Goal: Information Seeking & Learning: Check status

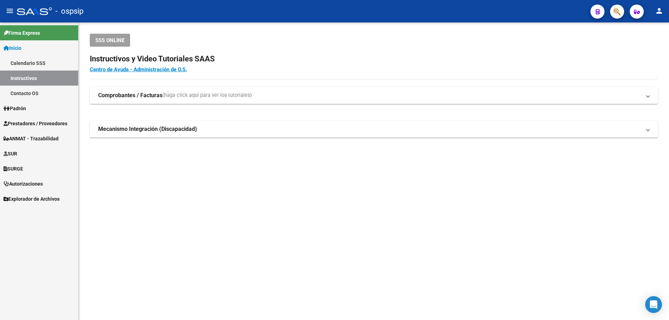
click at [53, 126] on span "Prestadores / Proveedores" at bounding box center [36, 124] width 64 height 8
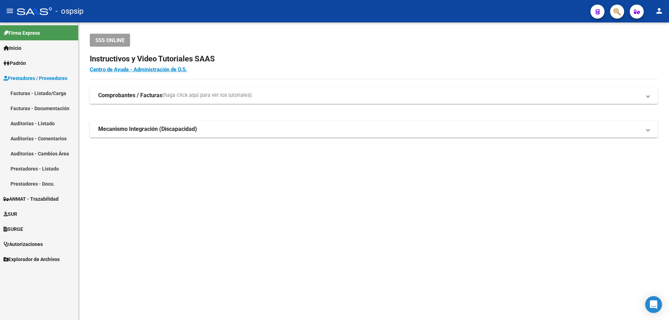
click at [47, 91] on link "Facturas - Listado/Carga" at bounding box center [39, 93] width 78 height 15
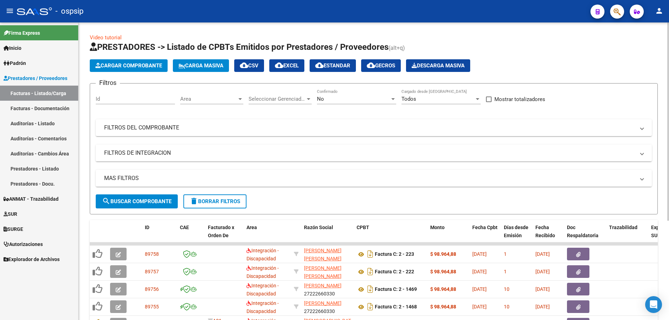
click at [242, 100] on div at bounding box center [241, 99] width 4 height 2
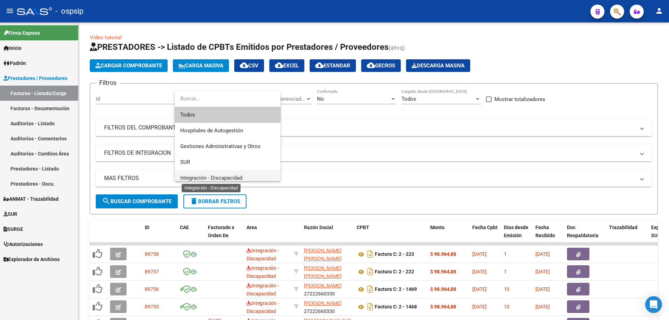
click at [224, 176] on span "Integración - Discapacidad" at bounding box center [211, 178] width 62 height 6
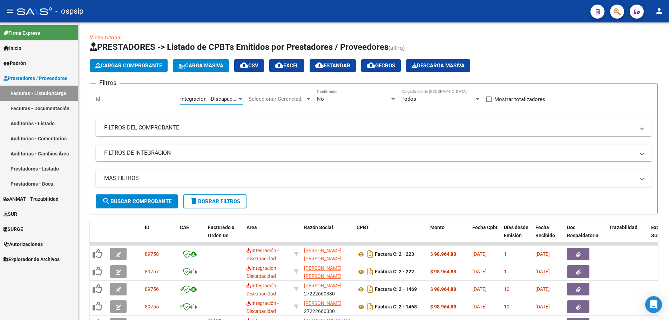
scroll to position [5, 0]
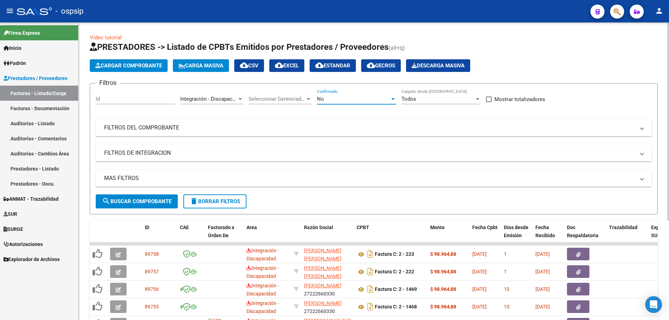
click at [391, 100] on div at bounding box center [393, 99] width 6 height 6
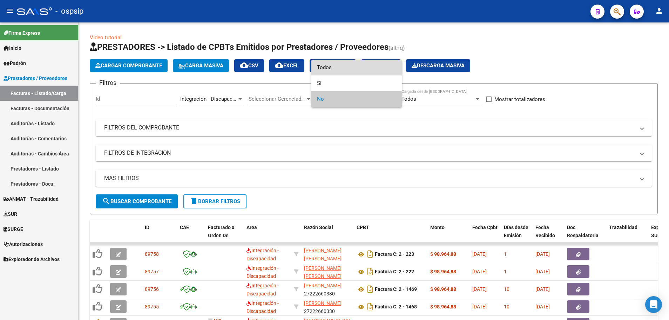
click at [389, 73] on span "Todos" at bounding box center [356, 68] width 79 height 16
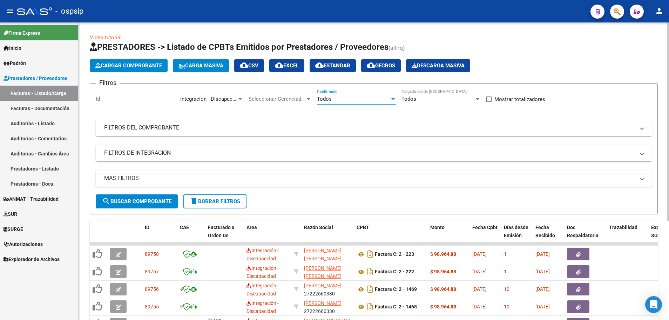
click at [109, 175] on mat-panel-title "MAS FILTROS" at bounding box center [369, 178] width 531 height 8
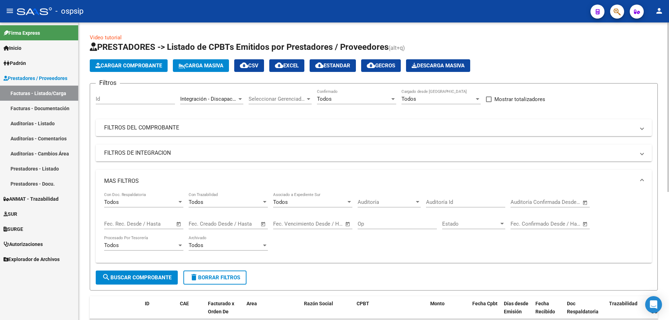
click at [178, 226] on span "Open calendar" at bounding box center [178, 224] width 17 height 17
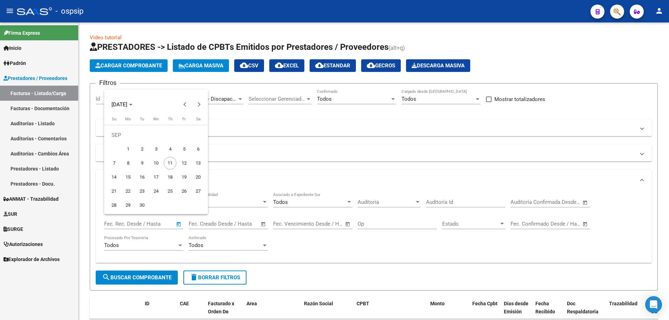
click at [156, 164] on span "10" at bounding box center [156, 163] width 13 height 13
type input "[DATE]"
click at [156, 164] on span "10" at bounding box center [156, 163] width 13 height 13
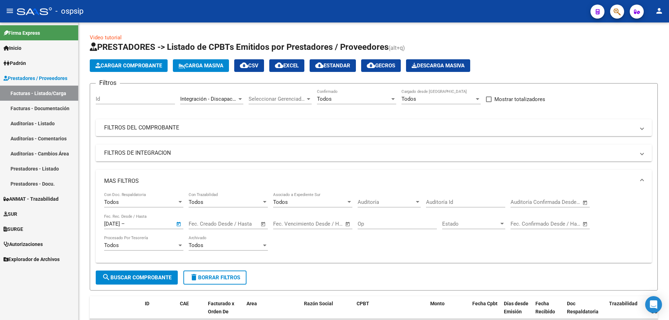
type input "[DATE]"
click at [135, 278] on span "search Buscar Comprobante" at bounding box center [136, 277] width 69 height 6
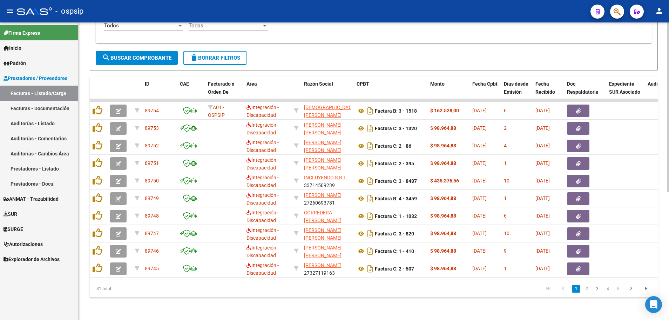
scroll to position [225, 0]
click at [587, 288] on link "2" at bounding box center [587, 289] width 8 height 8
click at [600, 288] on link "3" at bounding box center [597, 289] width 8 height 8
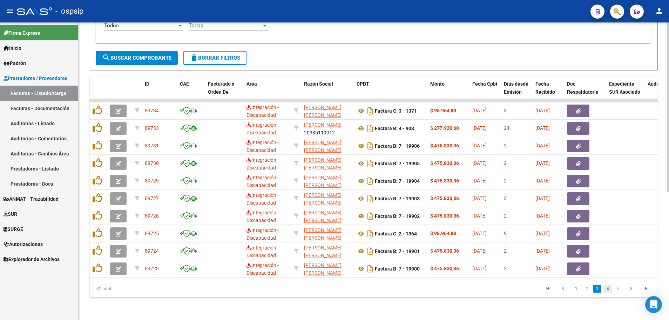
click at [609, 289] on link "4" at bounding box center [608, 289] width 8 height 8
click at [609, 289] on link "5" at bounding box center [608, 289] width 8 height 8
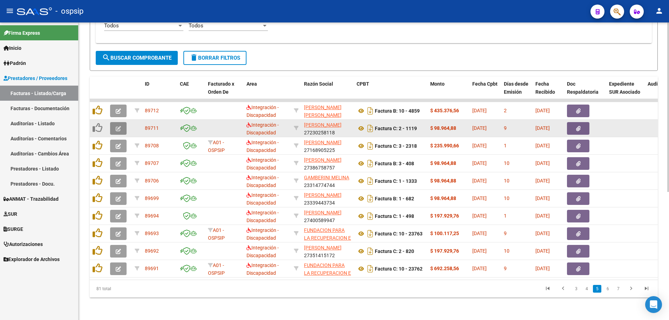
click at [114, 125] on button "button" at bounding box center [118, 128] width 16 height 13
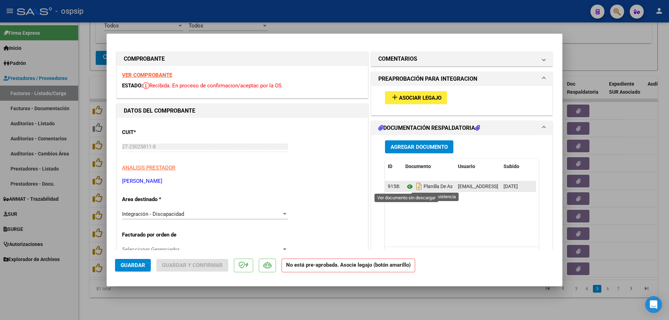
click at [408, 183] on icon at bounding box center [409, 186] width 9 height 8
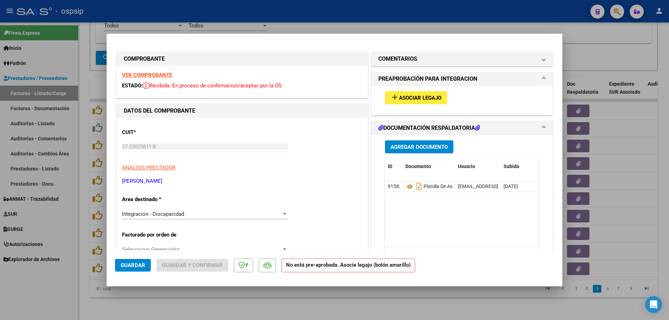
click at [155, 76] on strong "VER COMPROBANTE" at bounding box center [147, 75] width 50 height 6
click at [422, 96] on span "Asociar Legajo" at bounding box center [420, 98] width 42 height 6
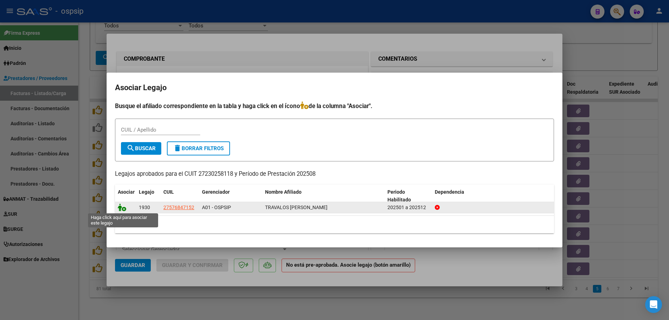
click at [123, 210] on icon at bounding box center [122, 207] width 8 height 8
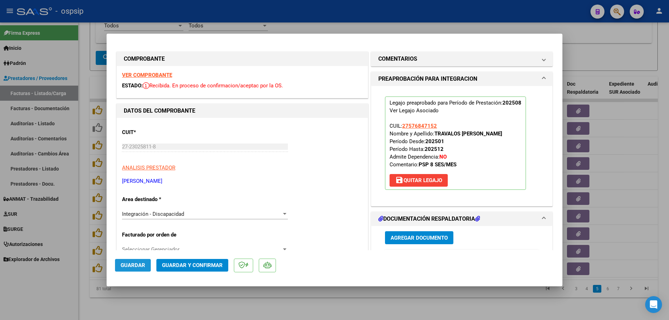
click at [134, 270] on button "Guardar" at bounding box center [133, 265] width 36 height 13
click at [83, 259] on div at bounding box center [334, 160] width 669 height 320
type input "$ 0,00"
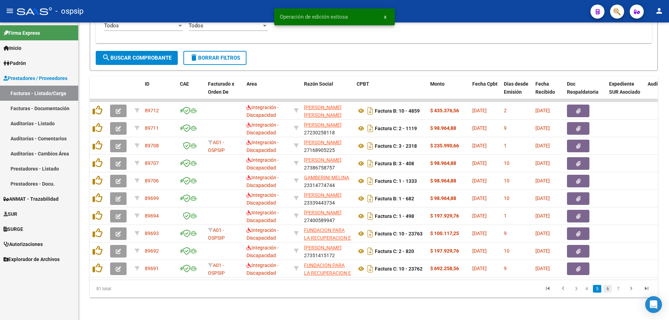
click at [609, 288] on link "6" at bounding box center [608, 289] width 8 height 8
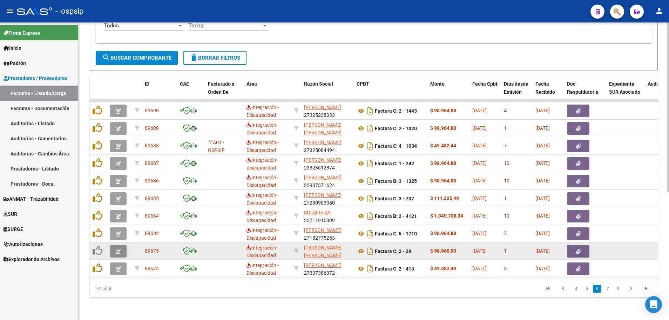
click at [118, 249] on icon "button" at bounding box center [118, 251] width 5 height 5
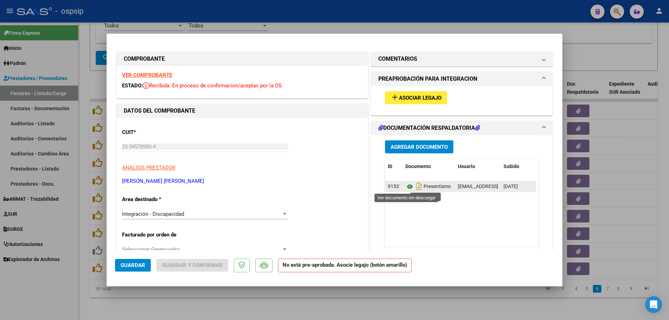
click at [406, 190] on icon at bounding box center [409, 186] width 9 height 8
click at [142, 76] on strong "VER COMPROBANTE" at bounding box center [147, 75] width 50 height 6
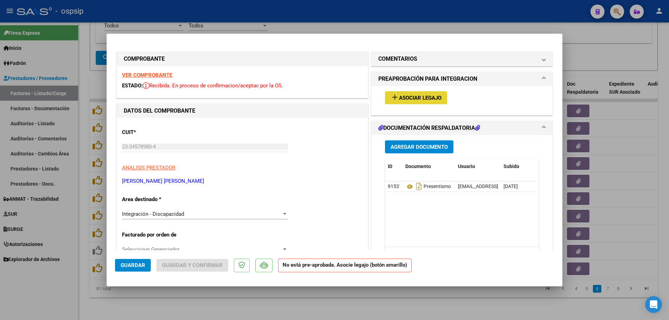
click at [411, 100] on span "Asociar Legajo" at bounding box center [420, 98] width 42 height 6
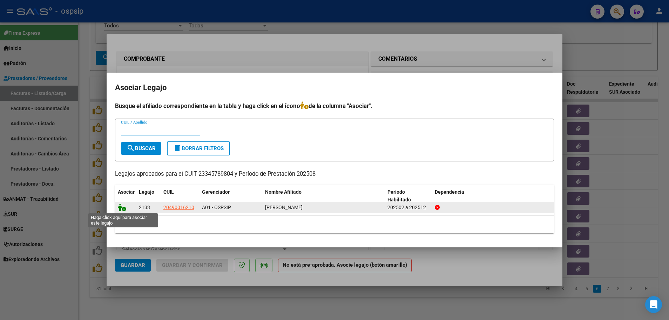
click at [122, 208] on icon at bounding box center [122, 207] width 8 height 8
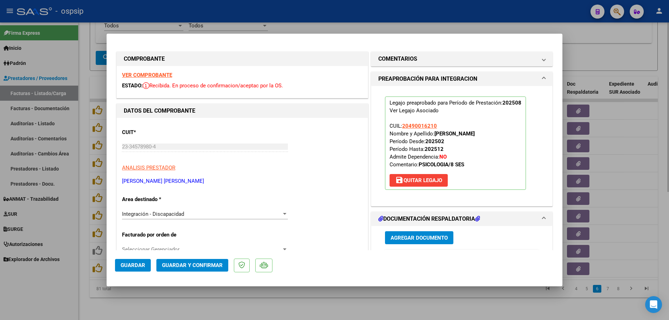
click at [80, 221] on div at bounding box center [334, 160] width 669 height 320
type input "$ 0,00"
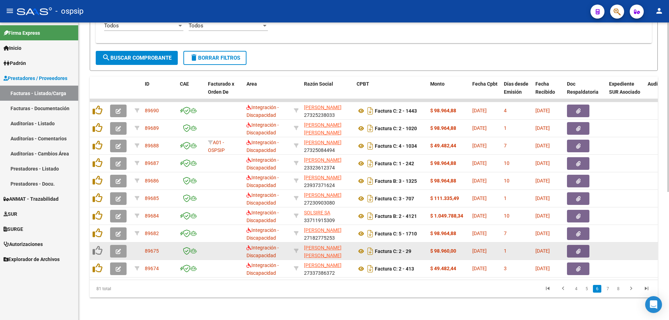
click at [117, 251] on button "button" at bounding box center [118, 251] width 16 height 13
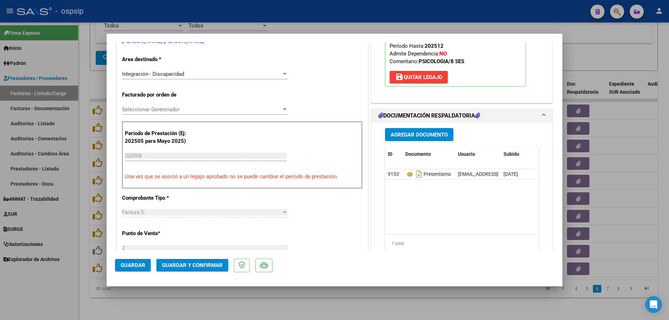
scroll to position [140, 0]
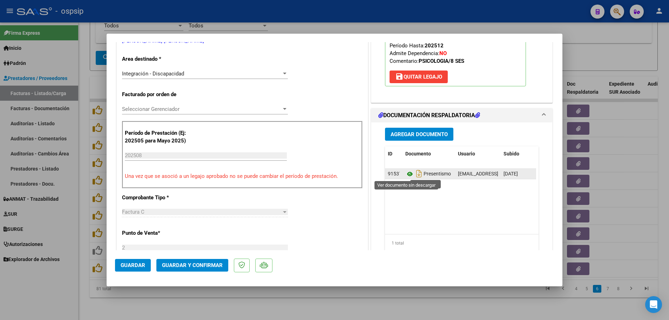
click at [407, 175] on icon at bounding box center [409, 174] width 9 height 8
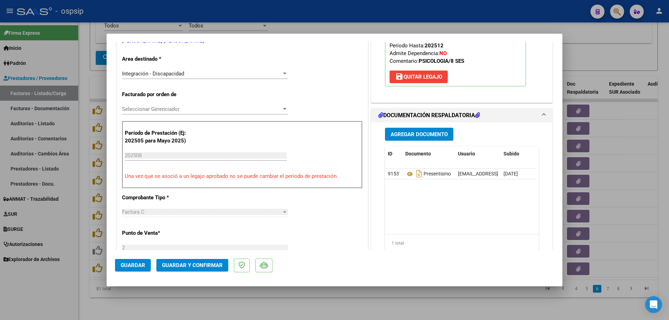
click at [132, 265] on span "Guardar" at bounding box center [133, 265] width 25 height 6
click at [82, 262] on div at bounding box center [334, 160] width 669 height 320
type input "$ 0,00"
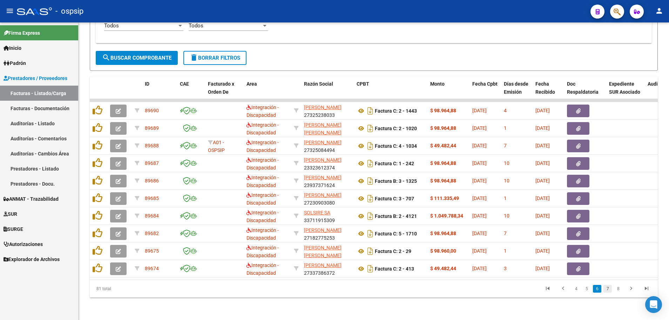
click at [608, 289] on link "7" at bounding box center [608, 289] width 8 height 8
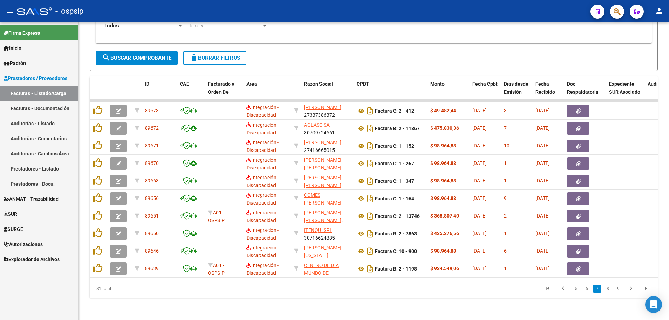
click at [608, 289] on link "8" at bounding box center [608, 289] width 8 height 8
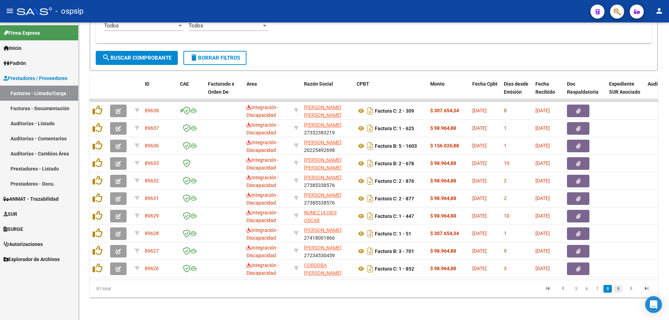
click at [619, 290] on link "9" at bounding box center [618, 289] width 8 height 8
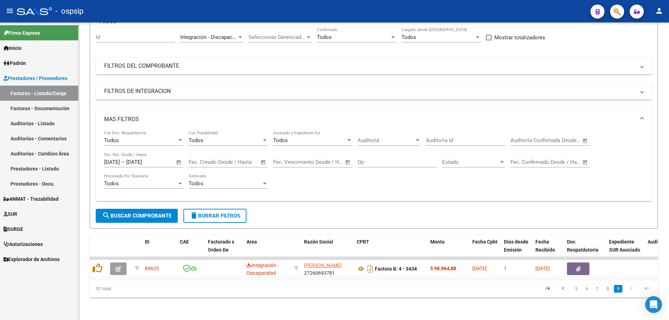
scroll to position [67, 0]
click at [549, 288] on icon "go to first page" at bounding box center [547, 289] width 9 height 8
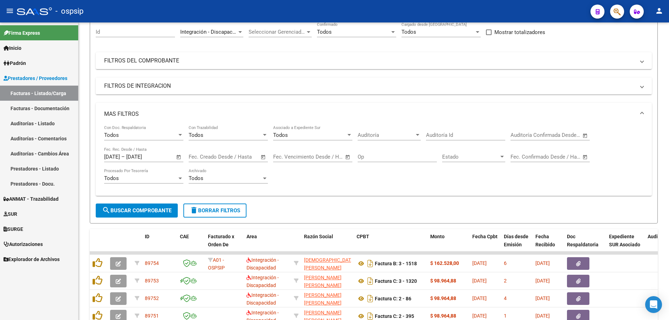
scroll to position [0, 0]
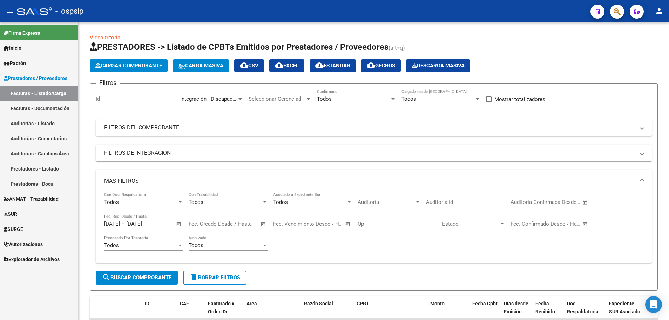
click at [296, 68] on span "cloud_download EXCEL" at bounding box center [287, 65] width 24 height 6
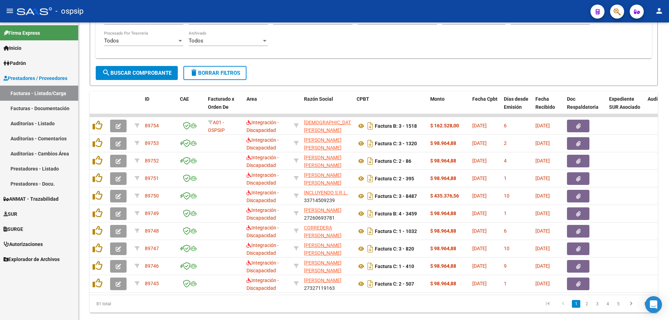
scroll to position [225, 0]
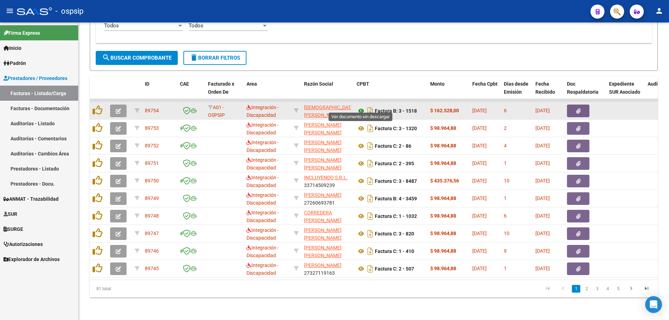
click at [362, 107] on icon at bounding box center [361, 111] width 9 height 8
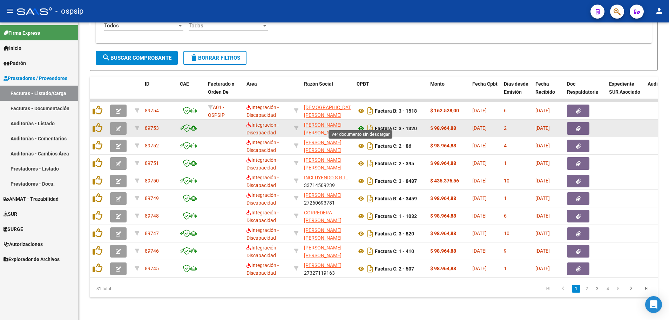
click at [361, 124] on icon at bounding box center [361, 128] width 9 height 8
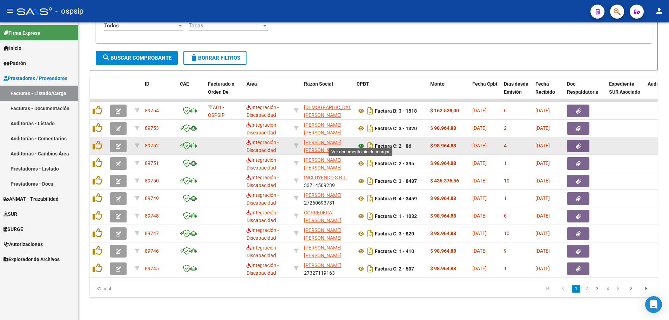
click at [363, 142] on icon at bounding box center [361, 146] width 9 height 8
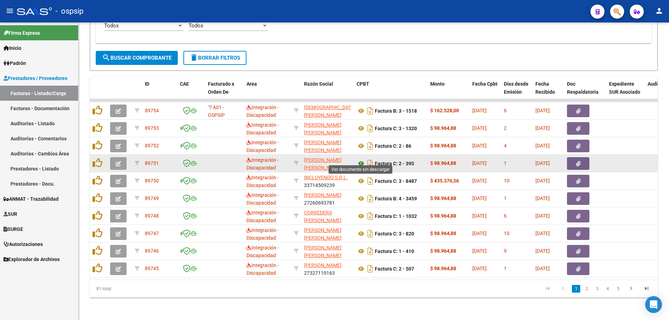
click at [361, 159] on icon at bounding box center [361, 163] width 9 height 8
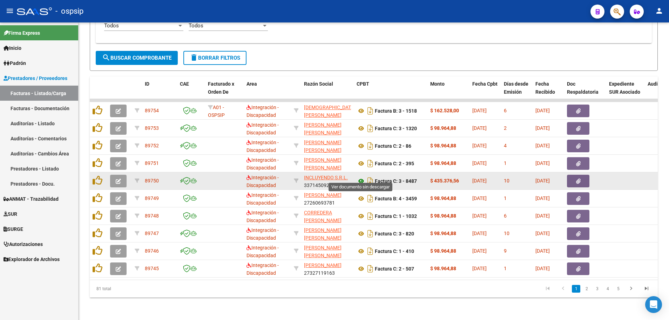
click at [359, 177] on icon at bounding box center [361, 181] width 9 height 8
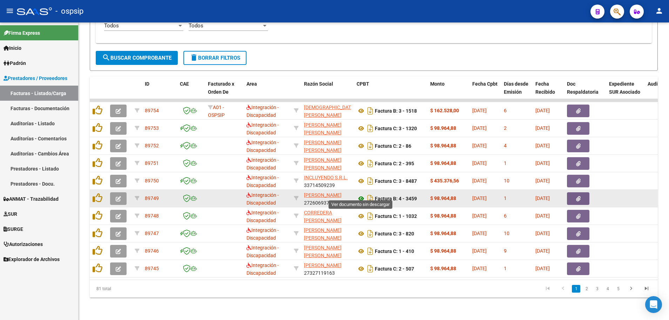
click at [361, 194] on icon at bounding box center [361, 198] width 9 height 8
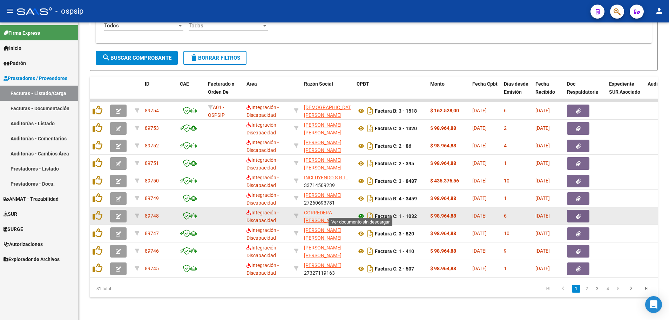
click at [363, 212] on icon at bounding box center [361, 216] width 9 height 8
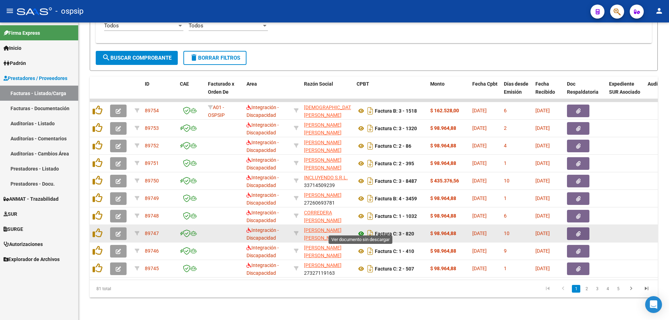
click at [360, 229] on icon at bounding box center [361, 233] width 9 height 8
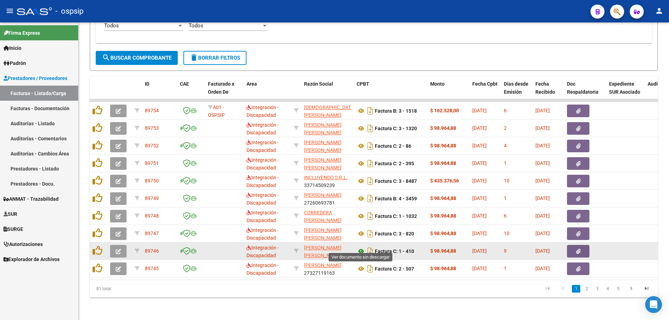
click at [361, 247] on icon at bounding box center [361, 251] width 9 height 8
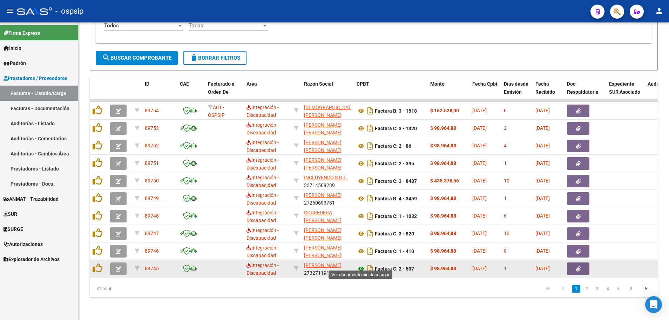
click at [361, 264] on icon at bounding box center [361, 268] width 9 height 8
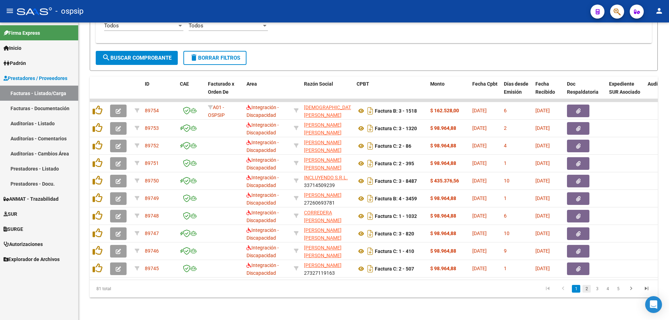
click at [586, 290] on link "2" at bounding box center [587, 289] width 8 height 8
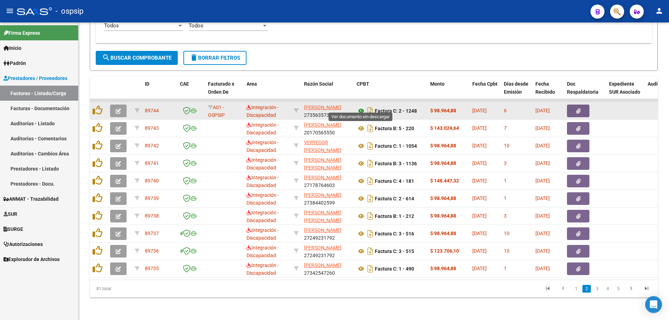
click at [361, 107] on icon at bounding box center [361, 111] width 9 height 8
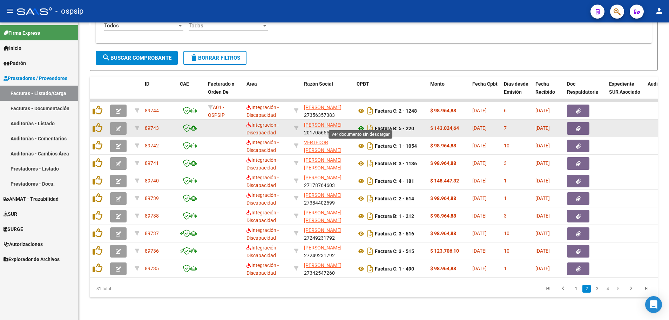
click at [361, 124] on icon at bounding box center [361, 128] width 9 height 8
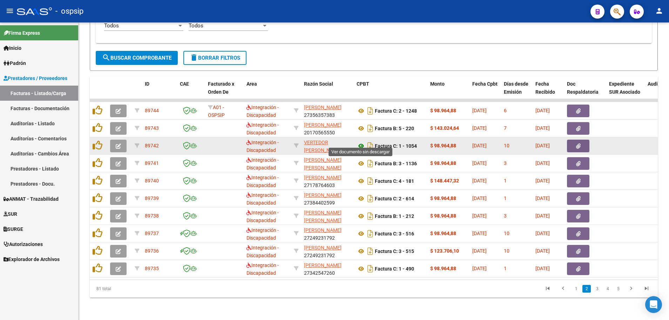
click at [362, 142] on icon at bounding box center [361, 146] width 9 height 8
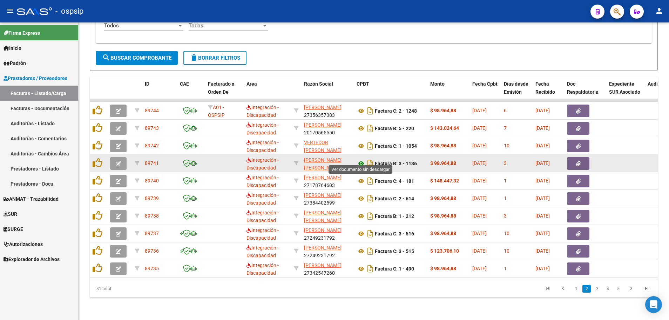
click at [360, 159] on icon at bounding box center [361, 163] width 9 height 8
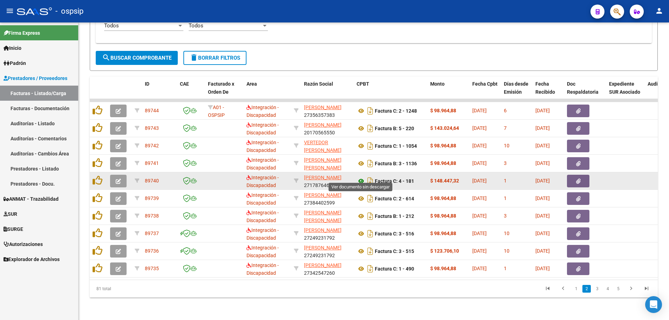
click at [359, 177] on icon at bounding box center [361, 181] width 9 height 8
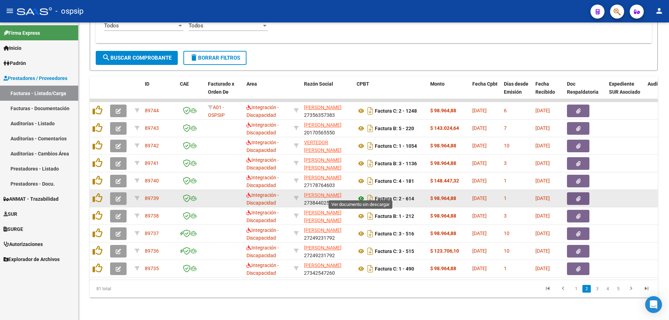
click at [362, 194] on icon at bounding box center [361, 198] width 9 height 8
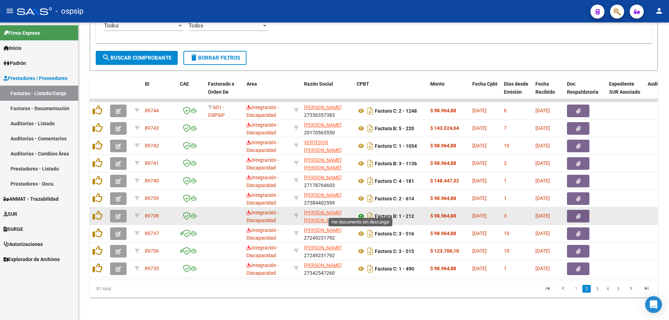
click at [361, 212] on icon at bounding box center [361, 216] width 9 height 8
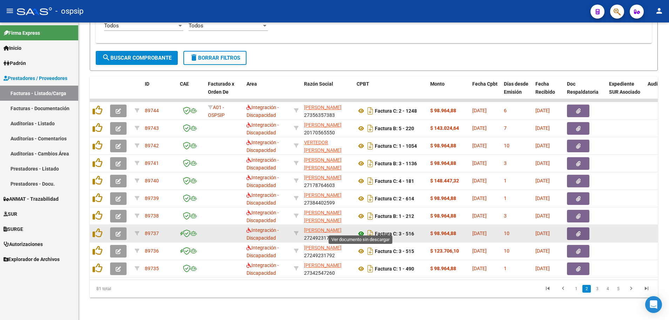
click at [361, 229] on icon at bounding box center [361, 233] width 9 height 8
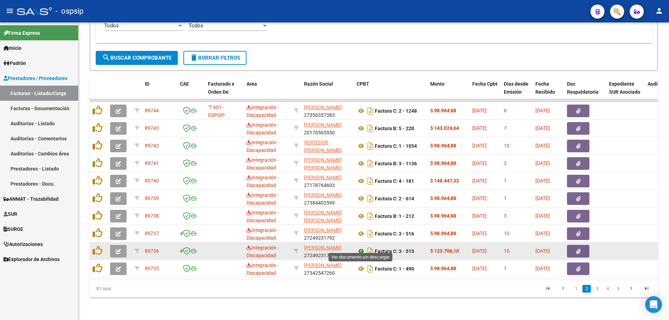
click at [360, 248] on icon at bounding box center [361, 251] width 9 height 8
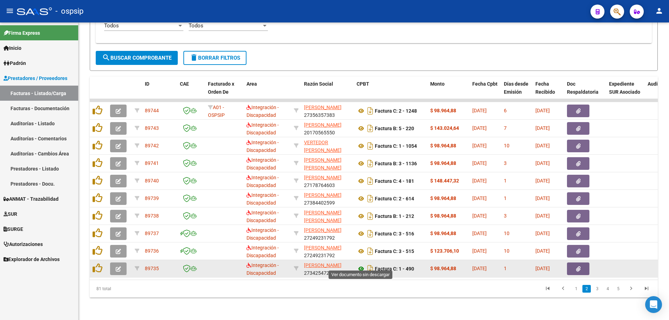
click at [362, 264] on icon at bounding box center [361, 268] width 9 height 8
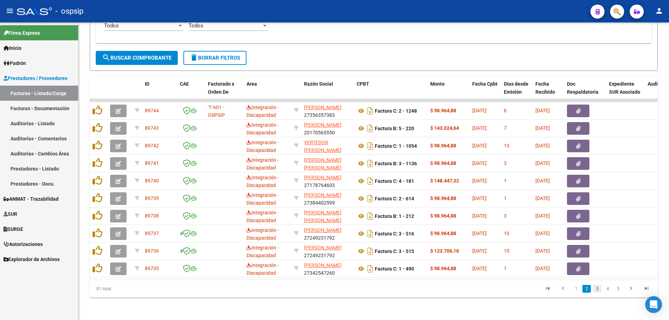
click at [597, 288] on link "3" at bounding box center [597, 289] width 8 height 8
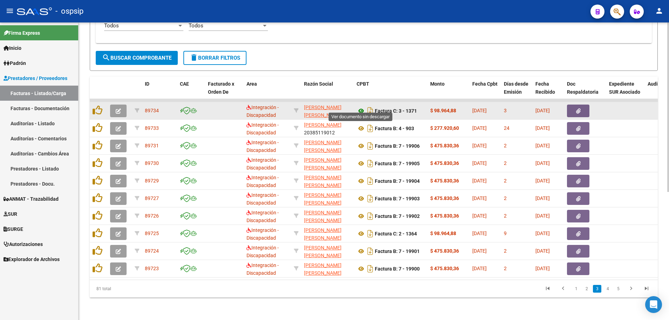
click at [360, 107] on icon at bounding box center [361, 111] width 9 height 8
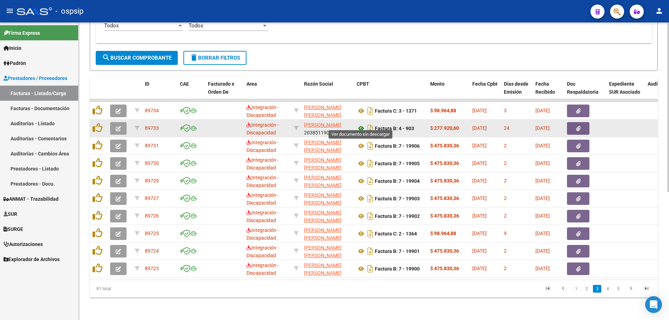
click at [362, 125] on icon at bounding box center [361, 128] width 9 height 8
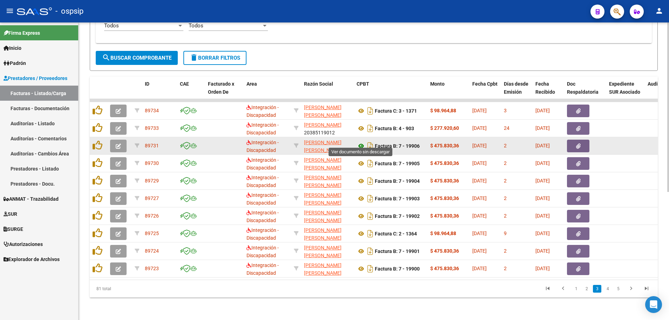
click at [360, 142] on icon at bounding box center [361, 146] width 9 height 8
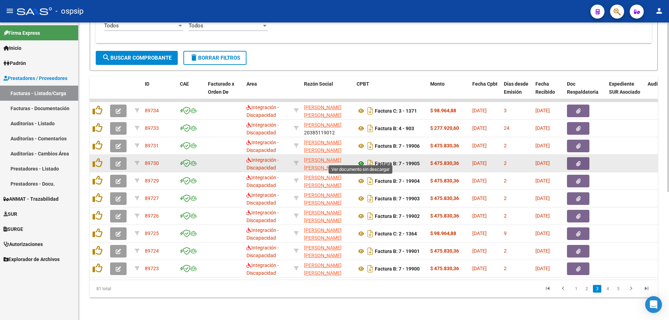
click at [362, 159] on icon at bounding box center [361, 163] width 9 height 8
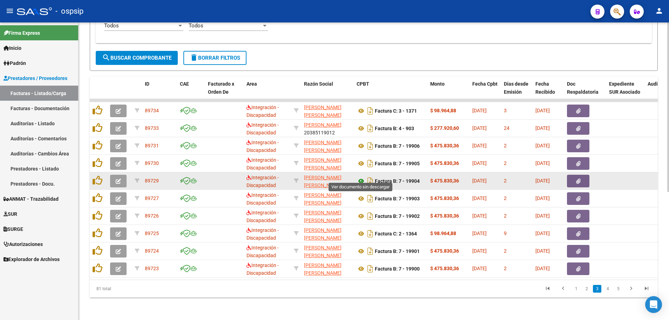
click at [362, 177] on icon at bounding box center [361, 181] width 9 height 8
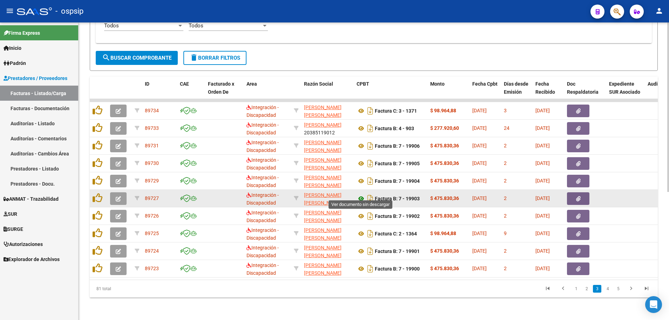
click at [361, 194] on icon at bounding box center [361, 198] width 9 height 8
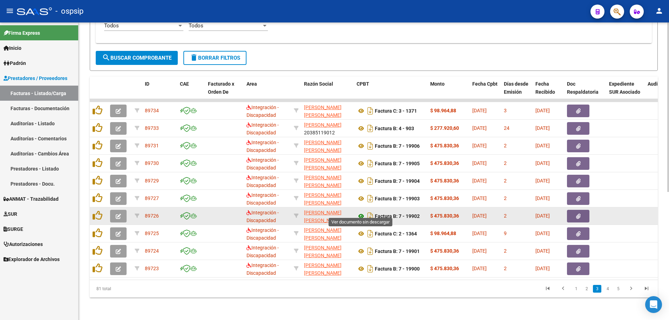
click at [361, 212] on icon at bounding box center [361, 216] width 9 height 8
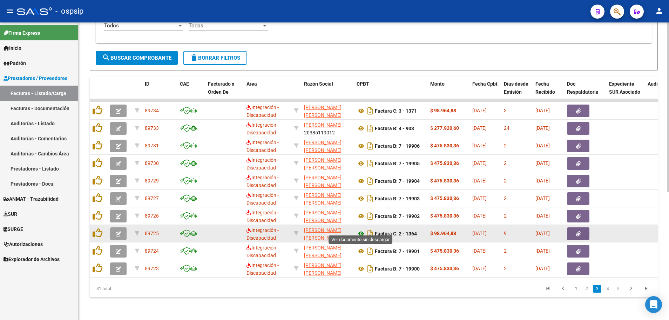
click at [362, 229] on icon at bounding box center [361, 233] width 9 height 8
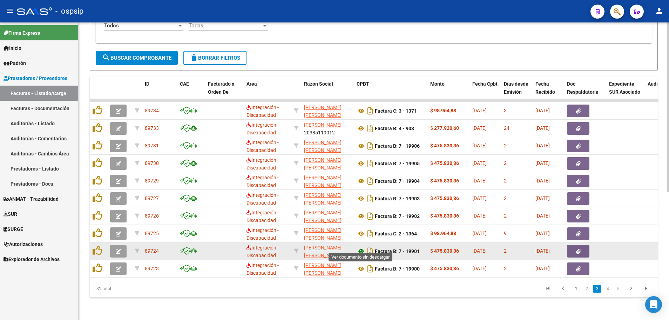
click at [361, 247] on icon at bounding box center [361, 251] width 9 height 8
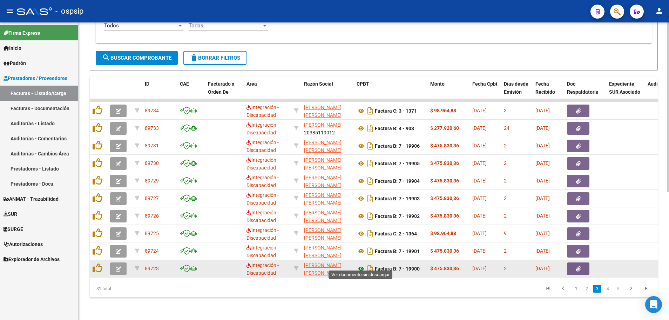
click at [362, 264] on icon at bounding box center [361, 268] width 9 height 8
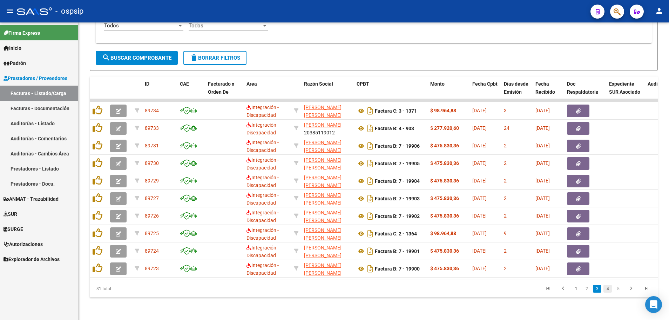
click at [607, 289] on link "4" at bounding box center [608, 289] width 8 height 8
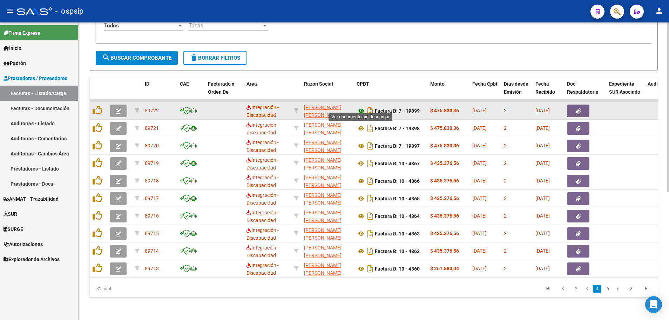
click at [361, 107] on icon at bounding box center [361, 111] width 9 height 8
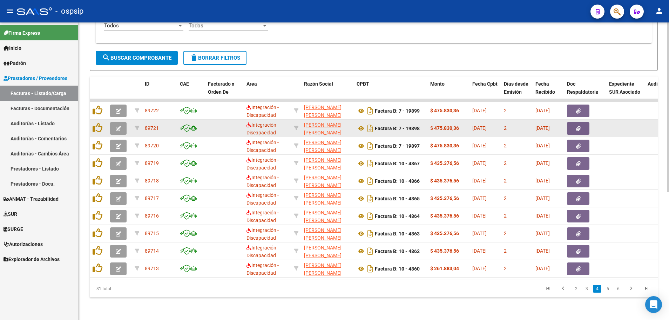
click at [356, 122] on datatable-body-cell "Factura B: 7 - 19898" at bounding box center [391, 128] width 74 height 17
click at [361, 124] on icon at bounding box center [361, 128] width 9 height 8
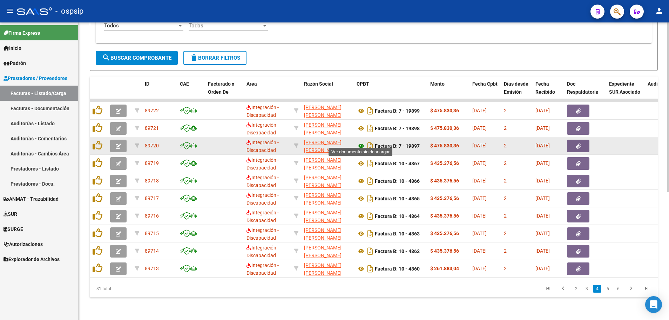
click at [359, 142] on icon at bounding box center [361, 146] width 9 height 8
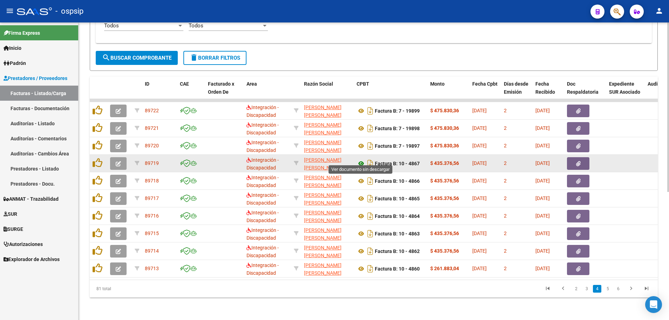
click at [361, 159] on icon at bounding box center [361, 163] width 9 height 8
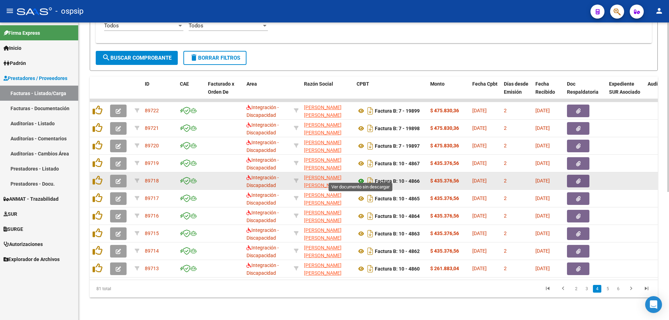
click at [362, 177] on icon at bounding box center [361, 181] width 9 height 8
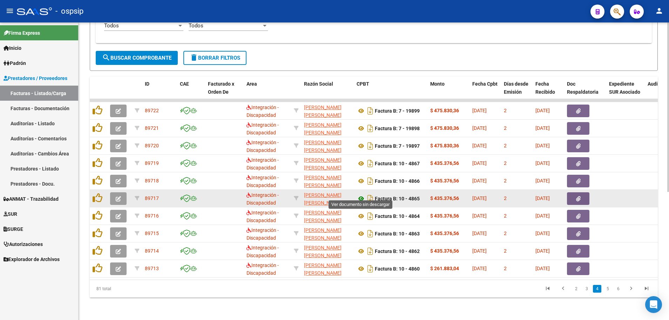
click at [360, 194] on icon at bounding box center [361, 198] width 9 height 8
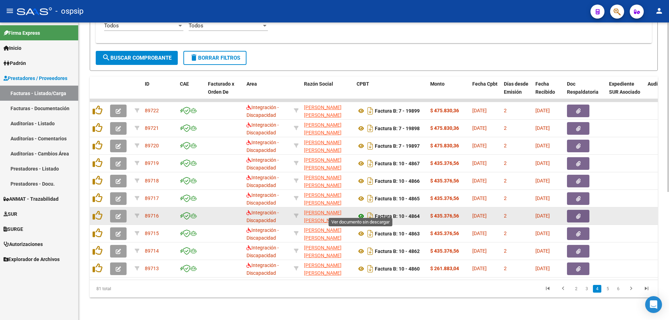
click at [360, 212] on icon at bounding box center [361, 216] width 9 height 8
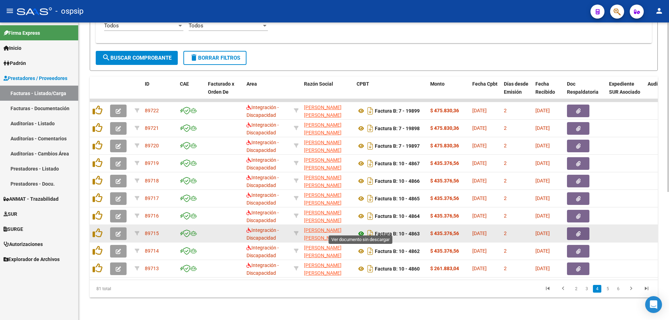
click at [360, 229] on icon at bounding box center [361, 233] width 9 height 8
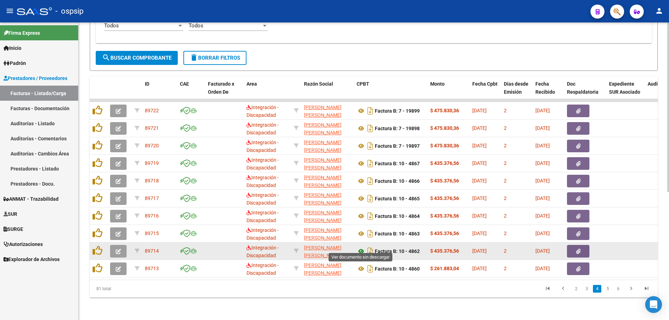
click at [362, 247] on icon at bounding box center [361, 251] width 9 height 8
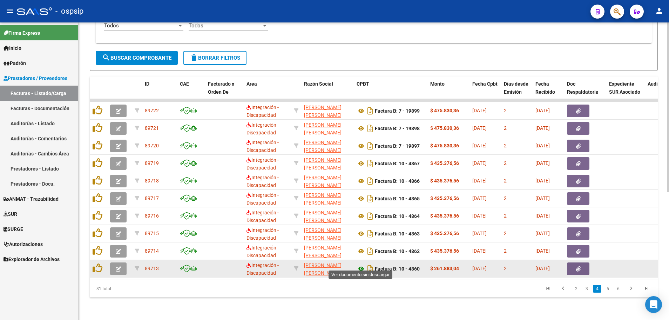
click at [359, 264] on icon at bounding box center [361, 268] width 9 height 8
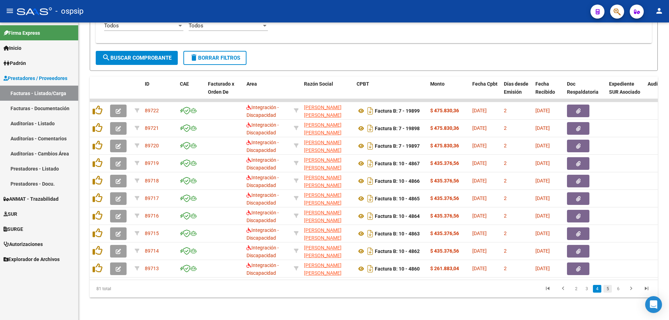
click at [609, 288] on link "5" at bounding box center [608, 289] width 8 height 8
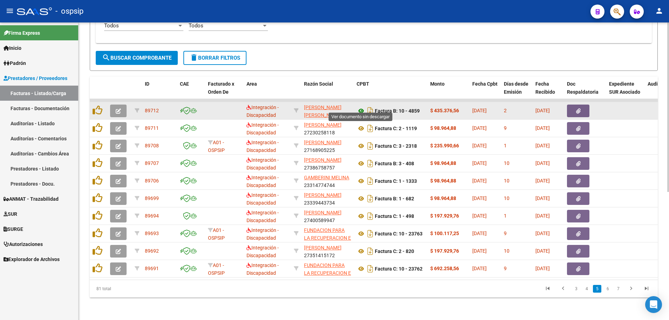
click at [361, 107] on icon at bounding box center [361, 111] width 9 height 8
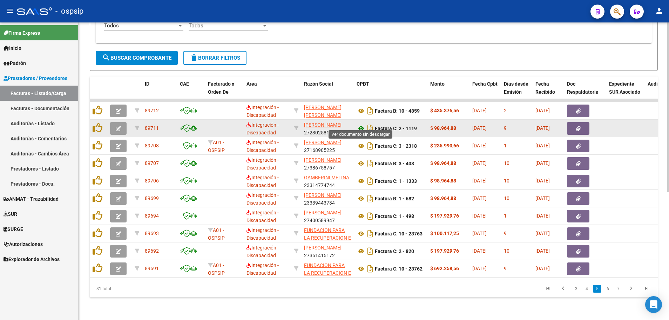
click at [361, 125] on icon at bounding box center [361, 128] width 9 height 8
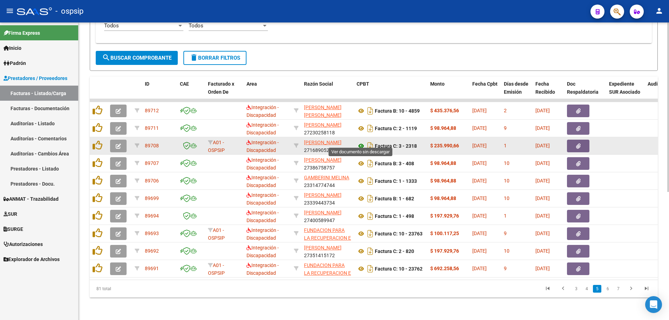
click at [360, 142] on icon at bounding box center [361, 146] width 9 height 8
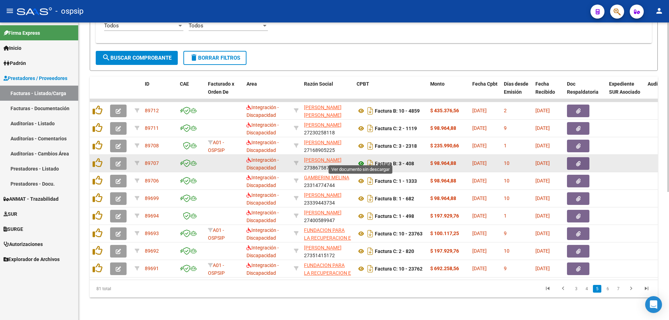
click at [360, 159] on icon at bounding box center [361, 163] width 9 height 8
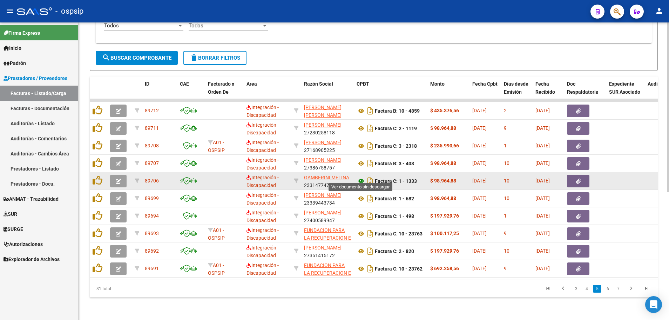
click at [361, 177] on icon at bounding box center [361, 181] width 9 height 8
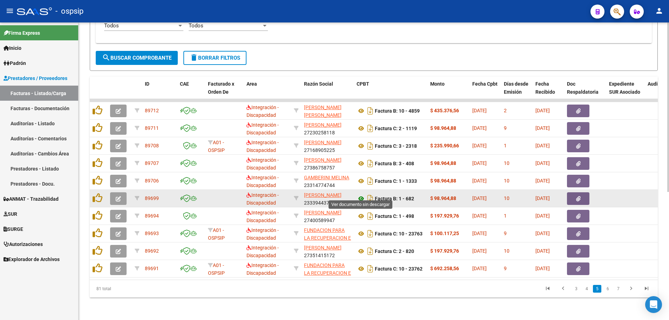
click at [358, 194] on icon at bounding box center [361, 198] width 9 height 8
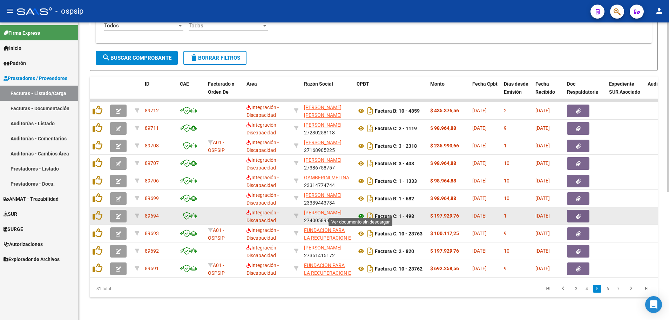
click at [362, 214] on icon at bounding box center [361, 216] width 9 height 8
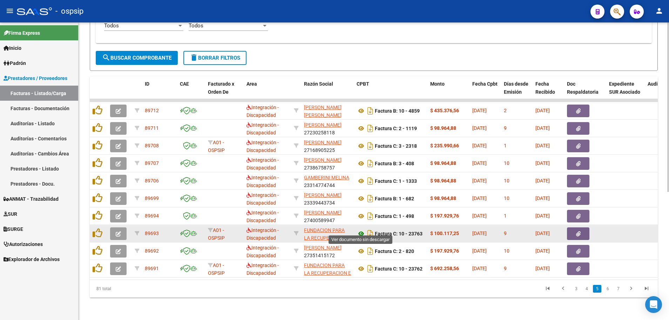
click at [359, 229] on icon at bounding box center [361, 233] width 9 height 8
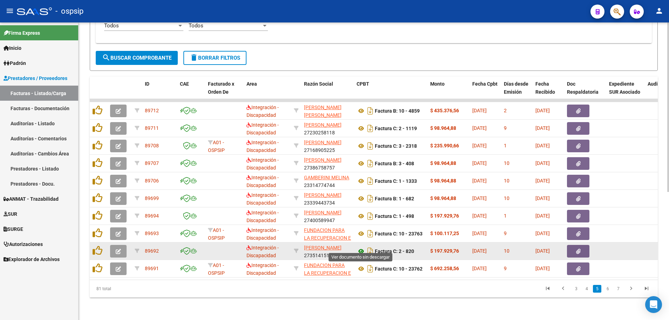
click at [358, 247] on icon at bounding box center [361, 251] width 9 height 8
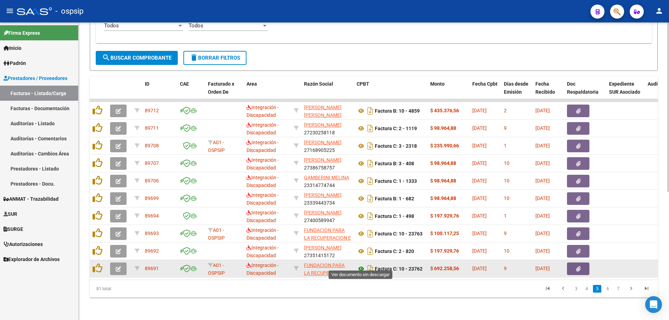
click at [360, 265] on icon at bounding box center [361, 268] width 9 height 8
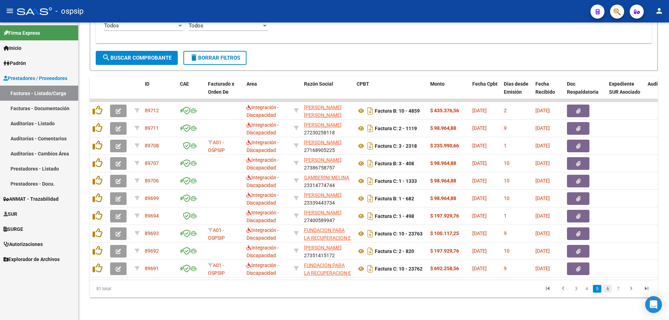
click at [608, 291] on link "6" at bounding box center [608, 289] width 8 height 8
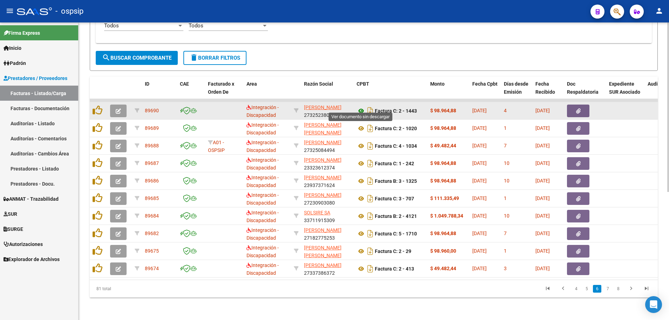
click at [359, 108] on icon at bounding box center [361, 111] width 9 height 8
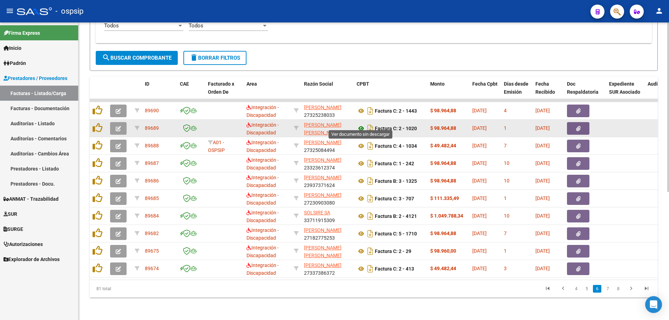
click at [361, 124] on icon at bounding box center [361, 128] width 9 height 8
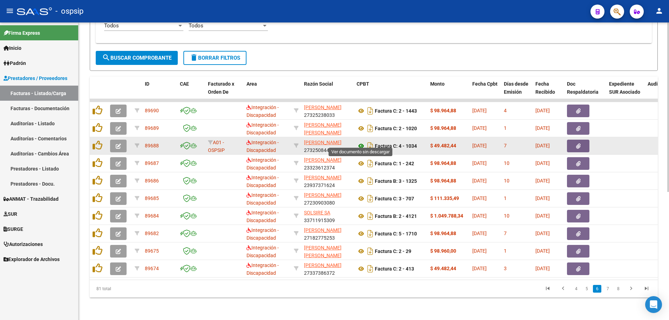
click at [363, 142] on icon at bounding box center [361, 146] width 9 height 8
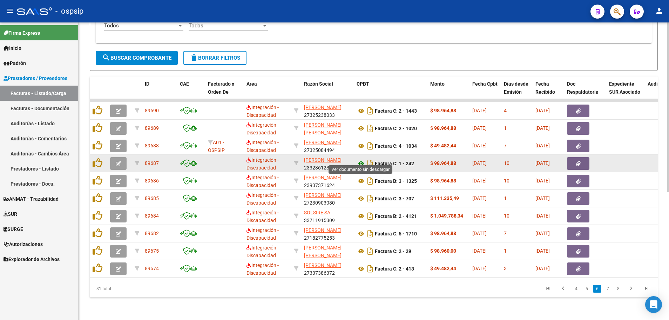
click at [362, 159] on icon at bounding box center [361, 163] width 9 height 8
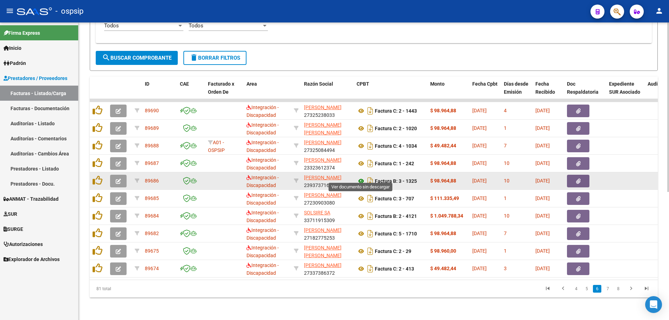
click at [362, 178] on icon at bounding box center [361, 181] width 9 height 8
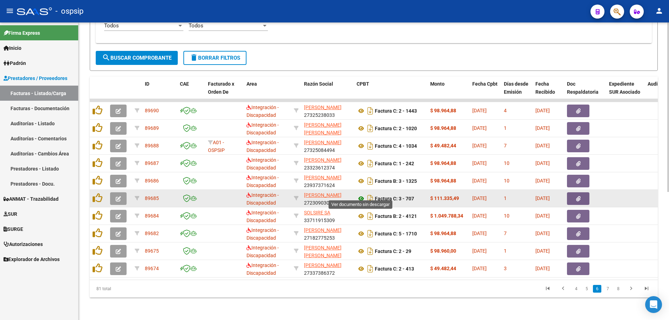
click at [360, 194] on icon at bounding box center [361, 198] width 9 height 8
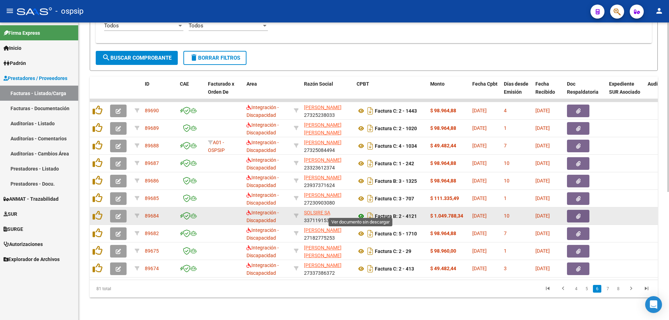
click at [362, 212] on icon at bounding box center [361, 216] width 9 height 8
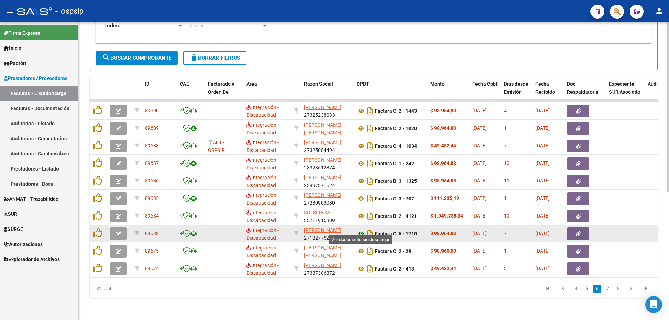
click at [360, 229] on icon at bounding box center [361, 233] width 9 height 8
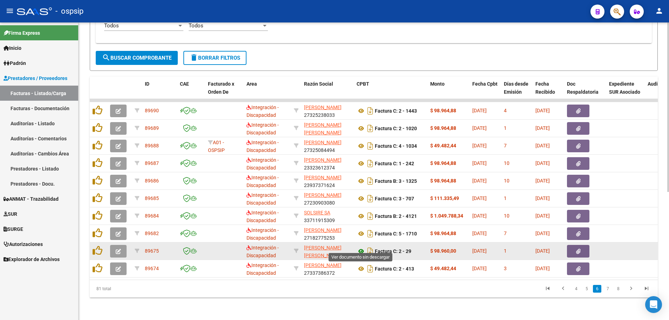
click at [362, 247] on icon at bounding box center [361, 251] width 9 height 8
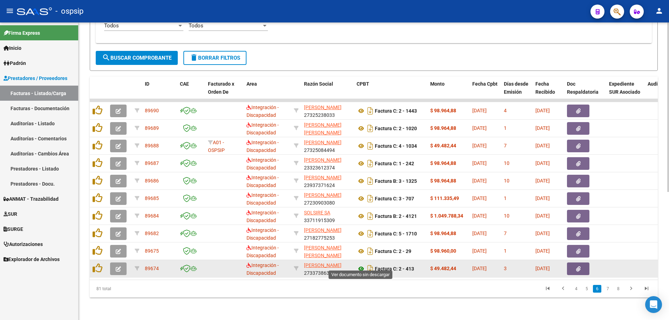
click at [360, 264] on icon at bounding box center [361, 268] width 9 height 8
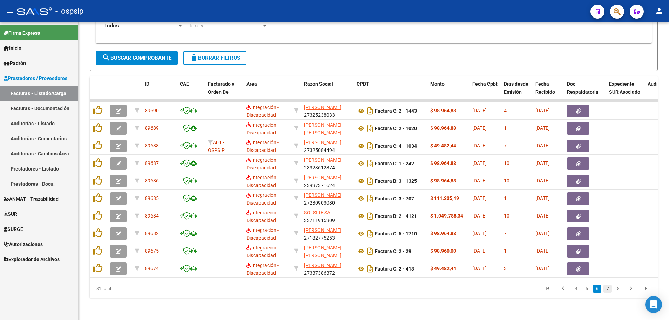
click at [610, 287] on link "7" at bounding box center [608, 289] width 8 height 8
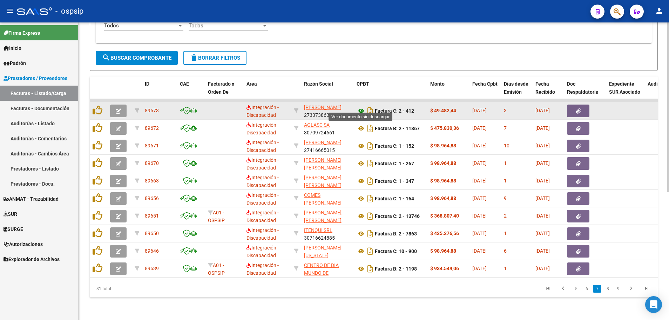
click at [362, 107] on icon at bounding box center [361, 111] width 9 height 8
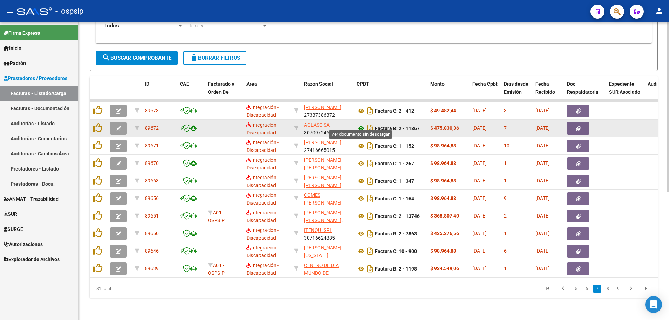
click at [359, 124] on icon at bounding box center [361, 128] width 9 height 8
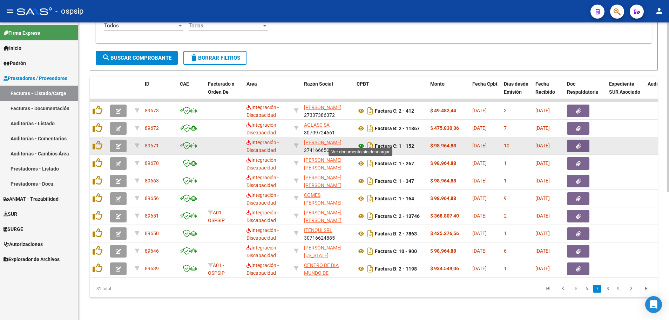
click at [360, 142] on icon at bounding box center [361, 146] width 9 height 8
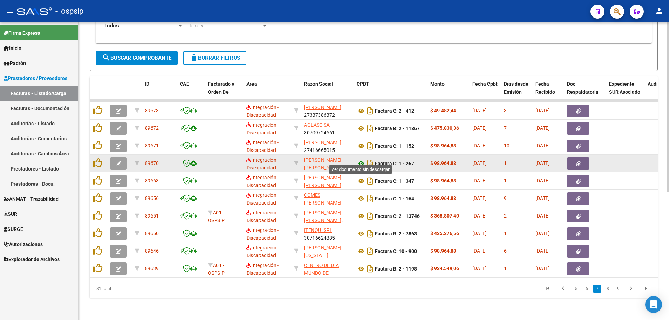
click at [363, 159] on icon at bounding box center [361, 163] width 9 height 8
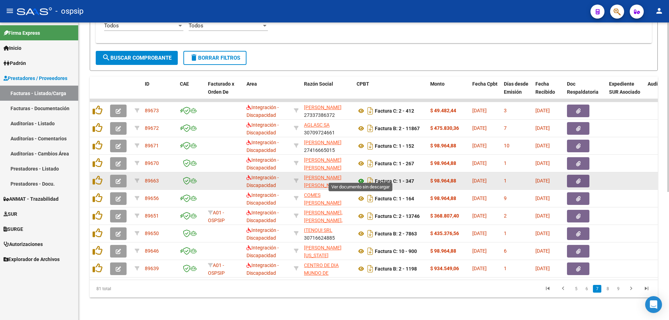
click at [361, 177] on icon at bounding box center [361, 181] width 9 height 8
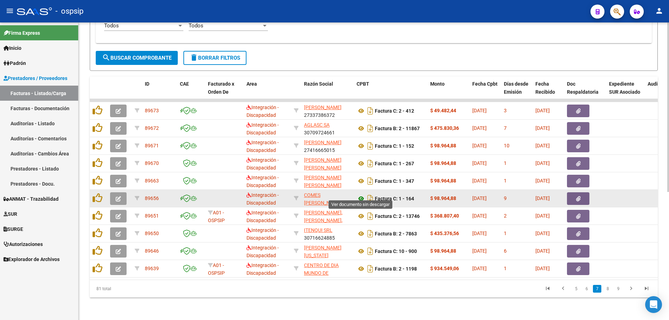
click at [361, 194] on icon at bounding box center [361, 198] width 9 height 8
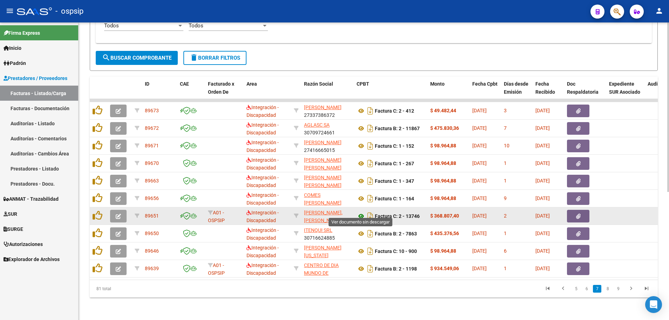
click at [359, 212] on icon at bounding box center [361, 216] width 9 height 8
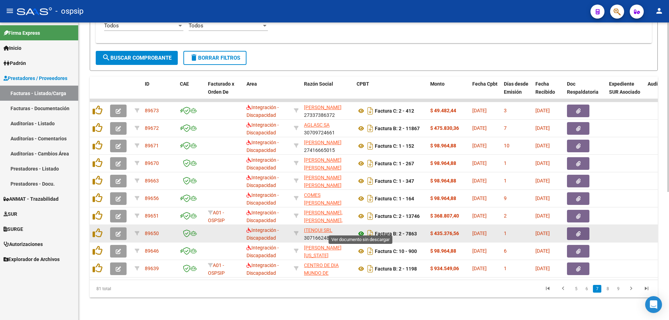
click at [362, 229] on icon at bounding box center [361, 233] width 9 height 8
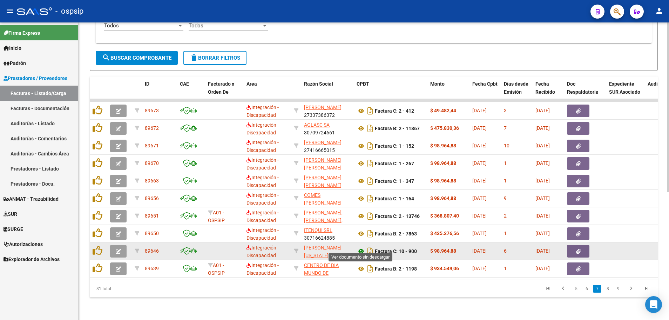
click at [362, 247] on icon at bounding box center [361, 251] width 9 height 8
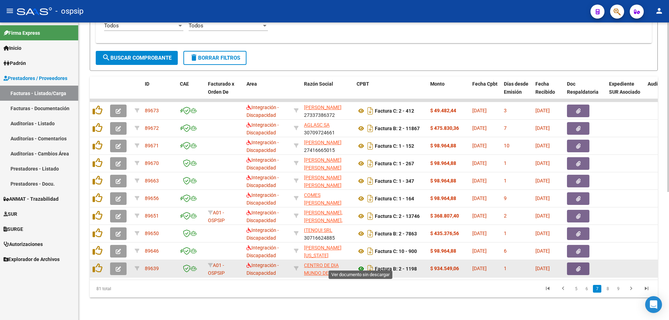
click at [361, 264] on icon at bounding box center [361, 268] width 9 height 8
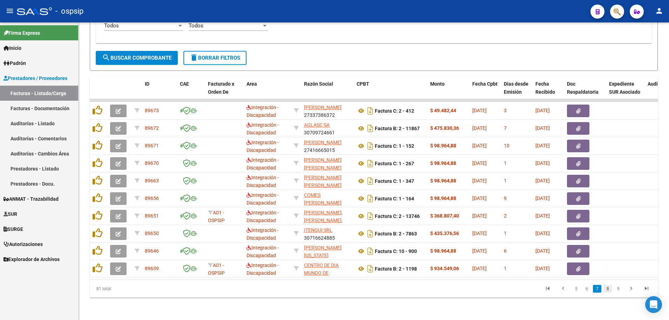
click at [608, 292] on link "8" at bounding box center [608, 289] width 8 height 8
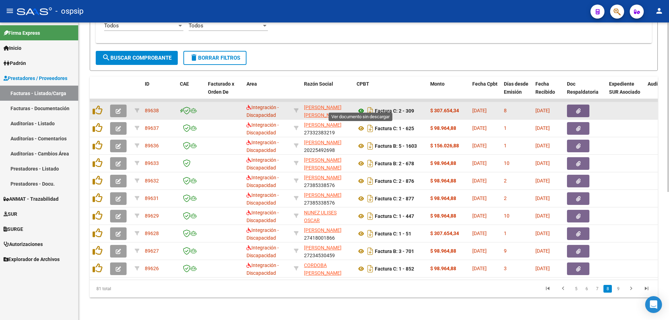
click at [361, 107] on icon at bounding box center [361, 111] width 9 height 8
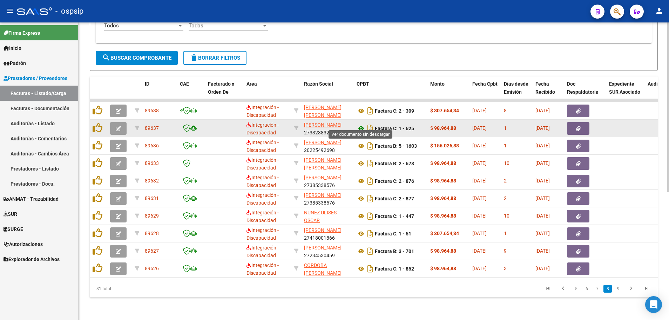
click at [359, 124] on icon at bounding box center [361, 128] width 9 height 8
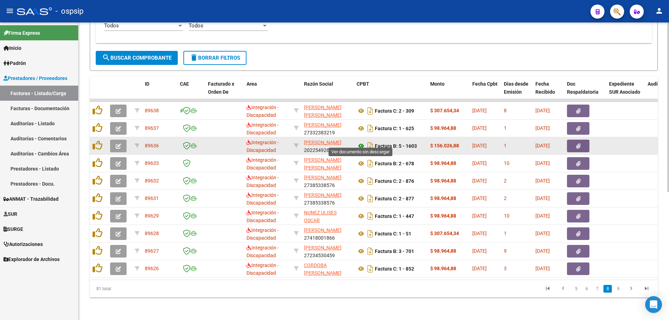
click at [362, 142] on icon at bounding box center [361, 146] width 9 height 8
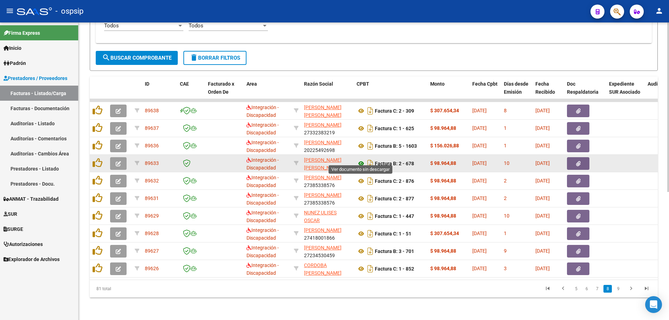
click at [361, 159] on icon at bounding box center [361, 163] width 9 height 8
click at [118, 162] on button "button" at bounding box center [118, 163] width 16 height 13
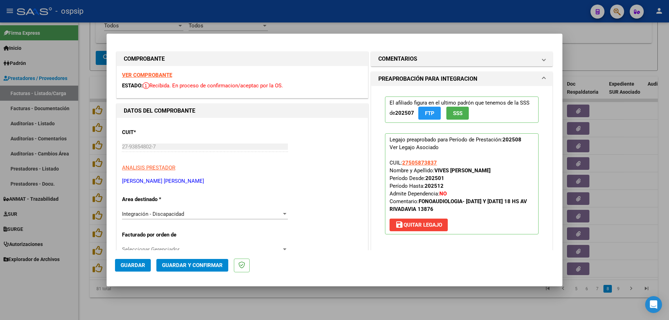
click at [146, 76] on strong "VER COMPROBANTE" at bounding box center [147, 75] width 50 height 6
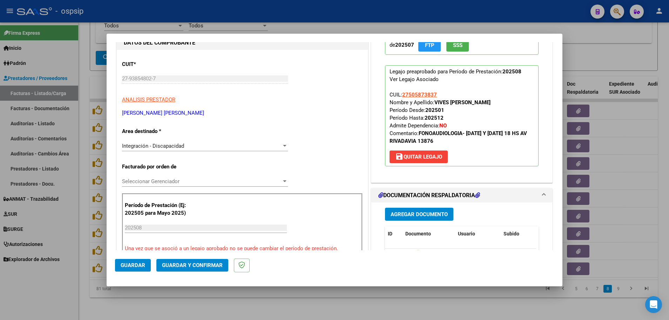
scroll to position [105, 0]
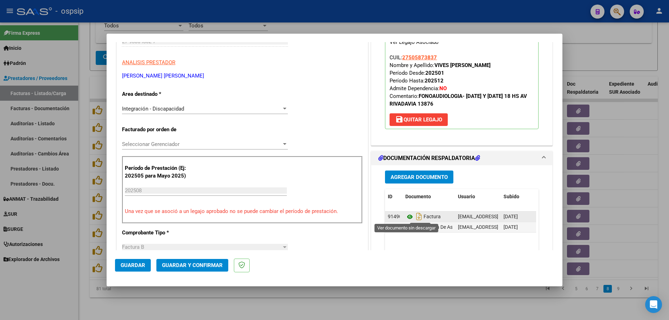
click at [405, 216] on icon at bounding box center [409, 217] width 9 height 8
click at [79, 141] on div at bounding box center [334, 160] width 669 height 320
type input "$ 0,00"
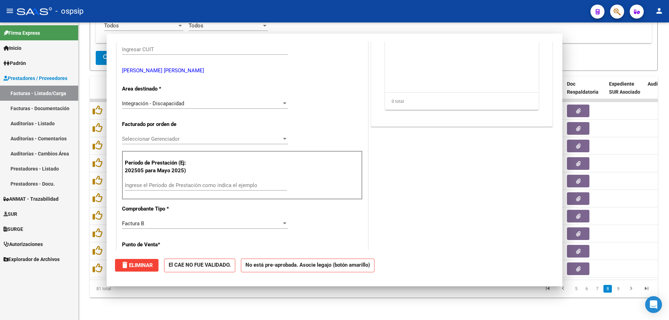
scroll to position [113, 0]
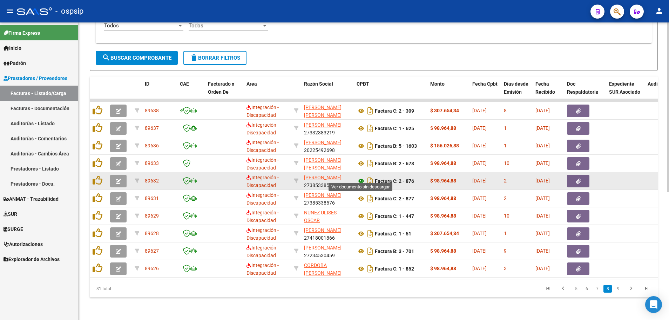
click at [361, 177] on icon at bounding box center [361, 181] width 9 height 8
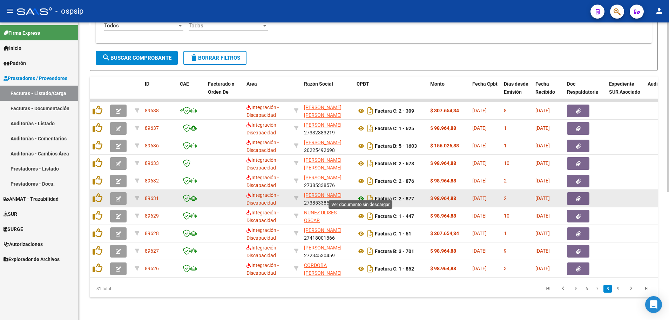
click at [358, 194] on icon at bounding box center [361, 198] width 9 height 8
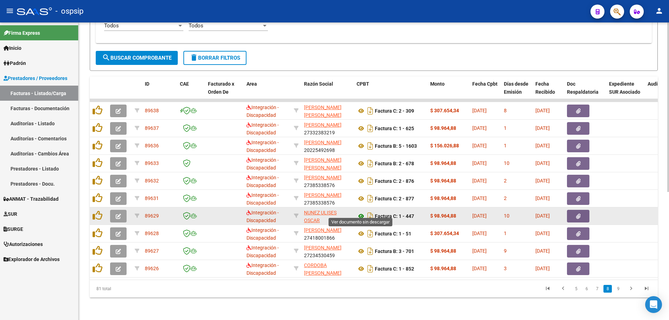
click at [357, 212] on icon at bounding box center [361, 216] width 9 height 8
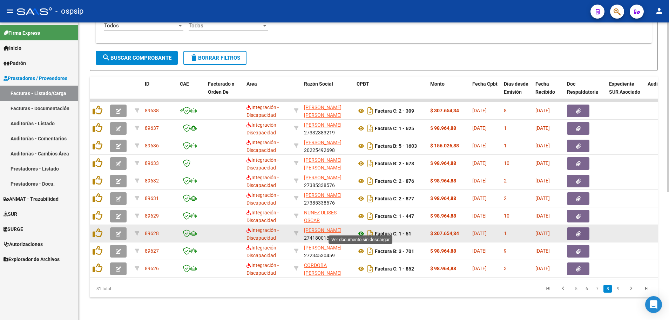
click at [358, 229] on icon at bounding box center [361, 233] width 9 height 8
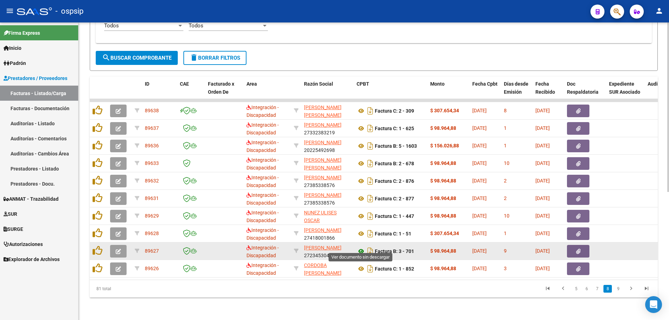
click at [361, 247] on icon at bounding box center [361, 251] width 9 height 8
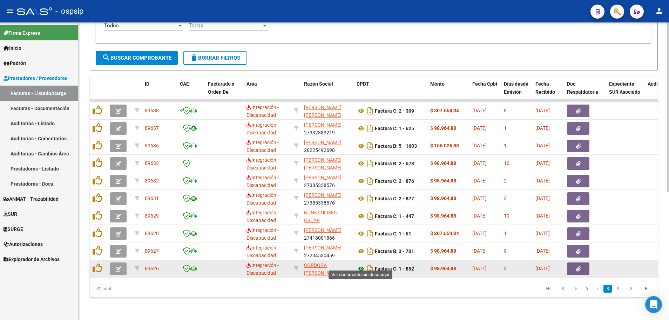
click at [362, 264] on icon at bounding box center [361, 268] width 9 height 8
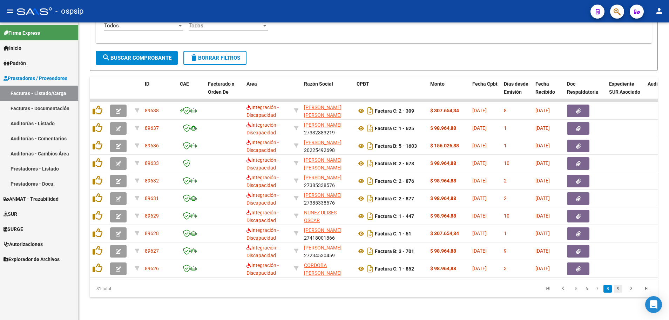
click at [619, 289] on link "9" at bounding box center [618, 289] width 8 height 8
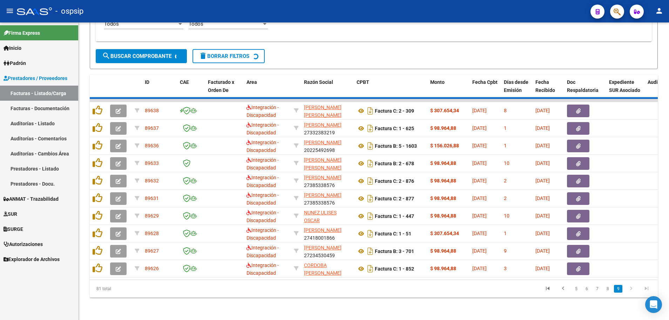
scroll to position [67, 0]
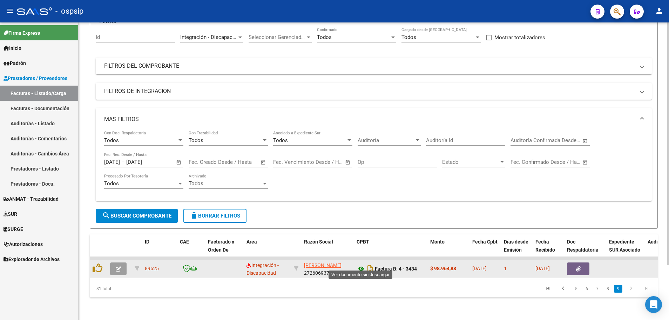
click at [362, 264] on icon at bounding box center [361, 268] width 9 height 8
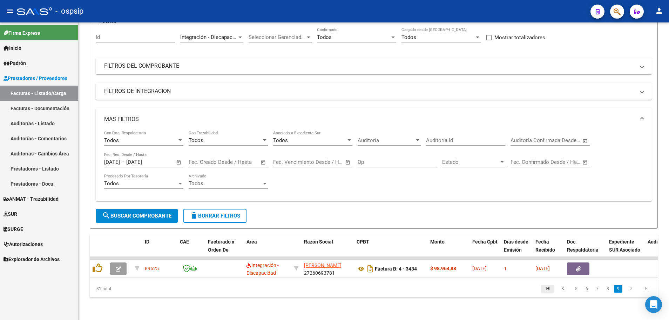
click at [551, 290] on icon "go to first page" at bounding box center [547, 289] width 9 height 8
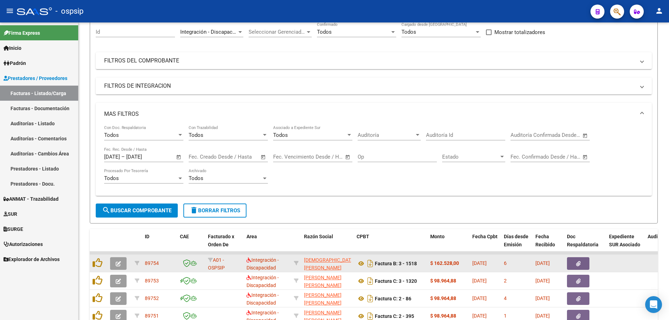
scroll to position [207, 0]
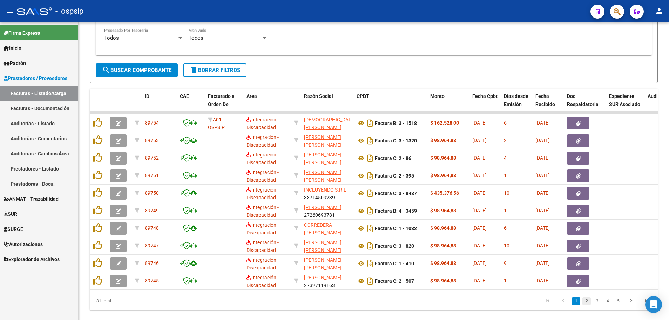
click at [588, 305] on link "2" at bounding box center [587, 301] width 8 height 8
click at [598, 305] on link "3" at bounding box center [597, 301] width 8 height 8
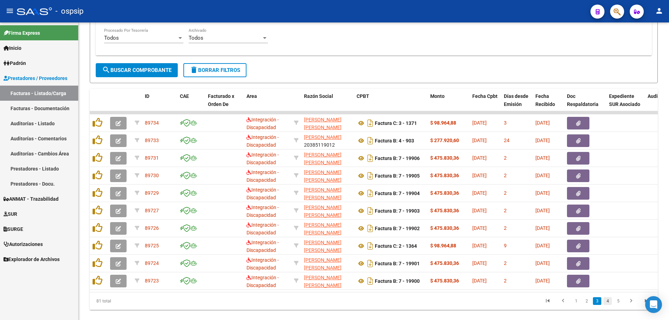
click at [606, 305] on link "4" at bounding box center [608, 301] width 8 height 8
click at [606, 305] on link "5" at bounding box center [608, 301] width 8 height 8
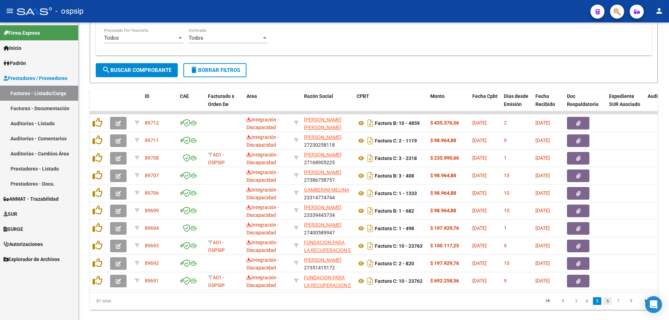
click at [609, 305] on link "6" at bounding box center [608, 301] width 8 height 8
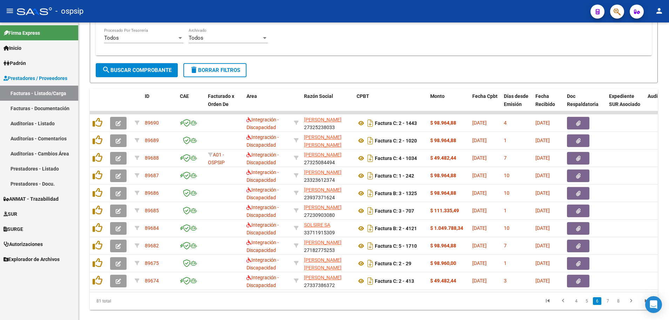
click at [609, 305] on link "7" at bounding box center [608, 301] width 8 height 8
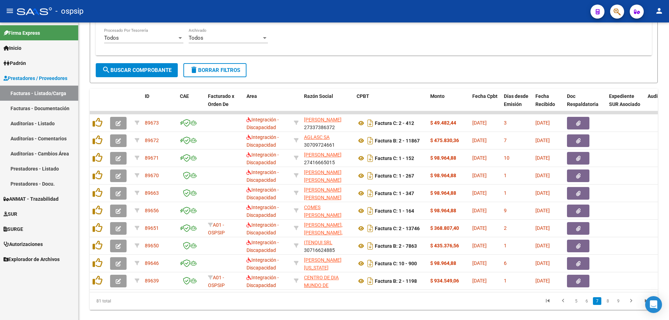
click at [609, 305] on link "8" at bounding box center [608, 301] width 8 height 8
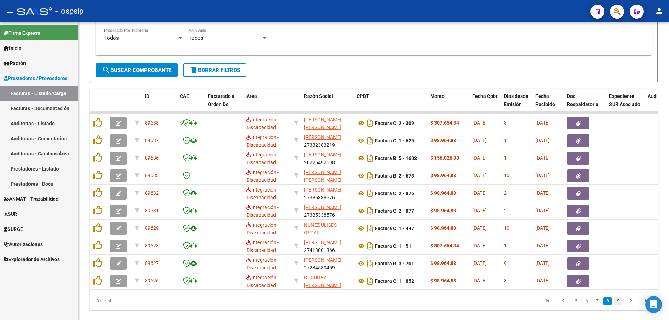
click at [620, 305] on link "9" at bounding box center [618, 301] width 8 height 8
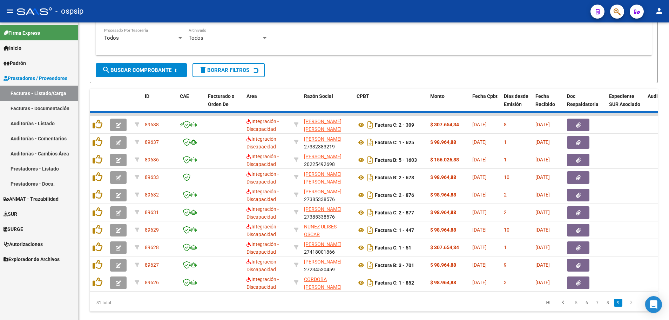
scroll to position [67, 0]
